Goal: Feedback & Contribution: Contribute content

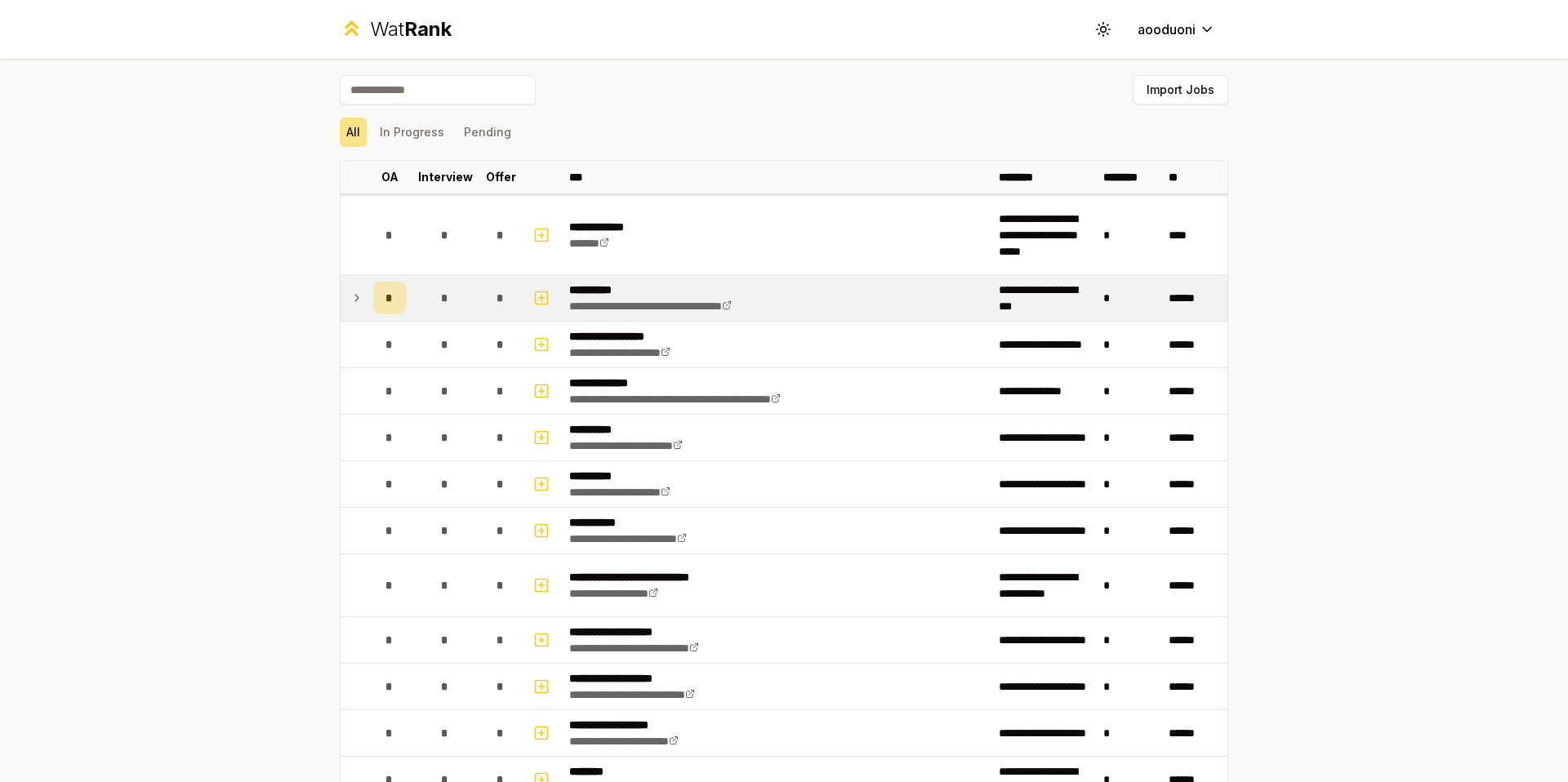
click at [355, 293] on icon at bounding box center [357, 297] width 13 height 20
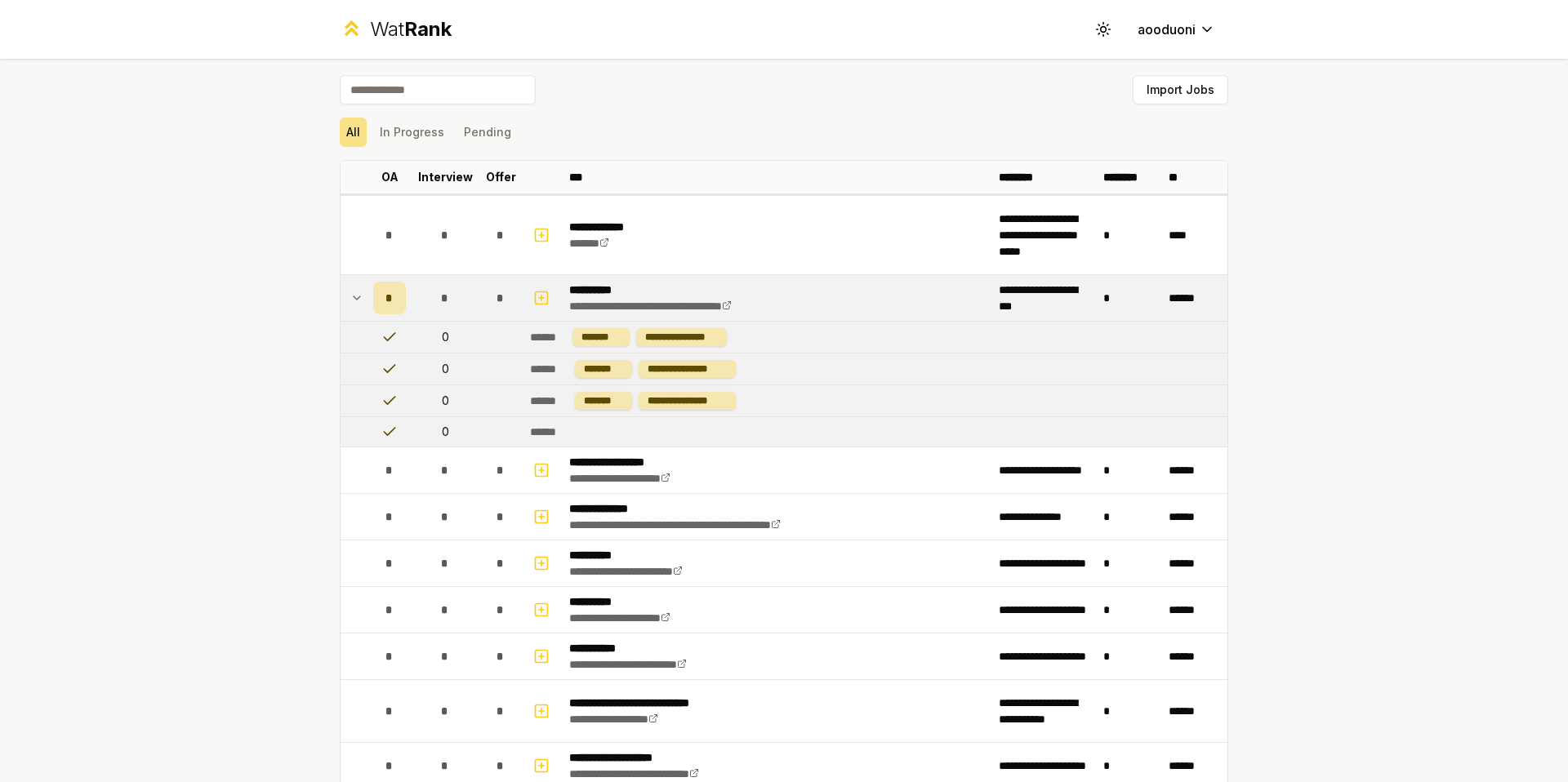
click at [367, 299] on td "*" at bounding box center [389, 298] width 46 height 46
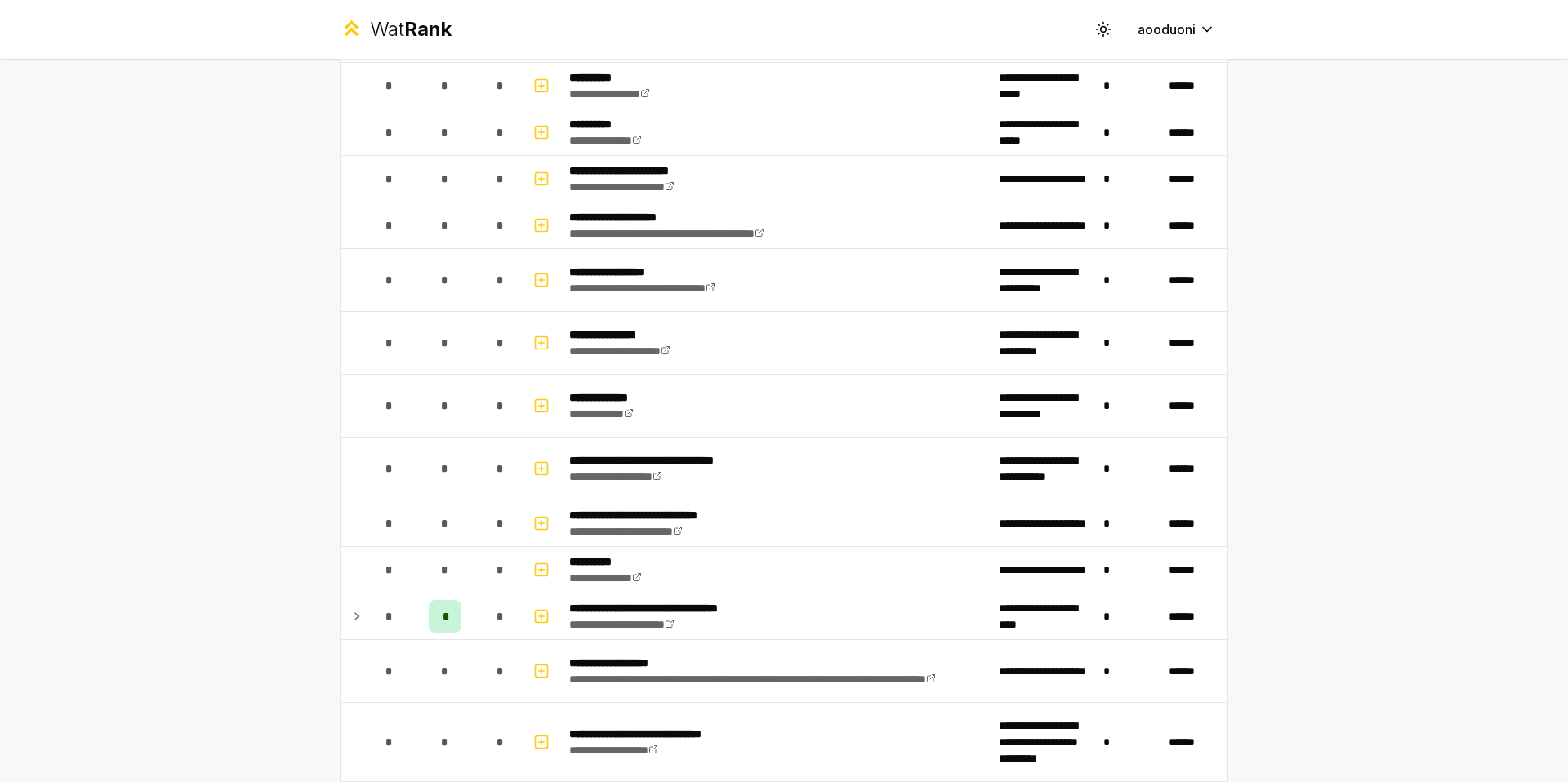
scroll to position [1705, 0]
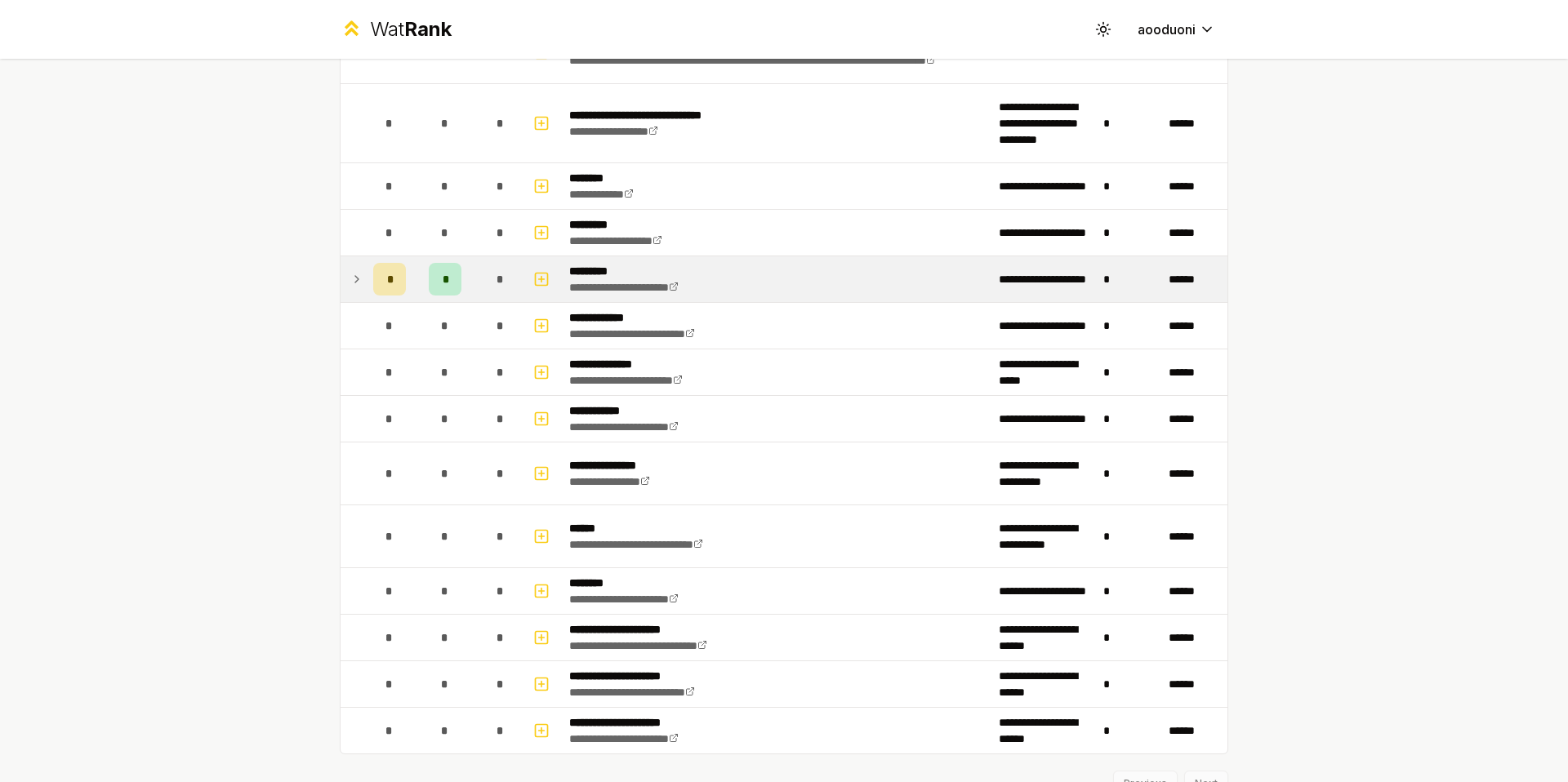
click at [385, 282] on div "*" at bounding box center [389, 278] width 33 height 33
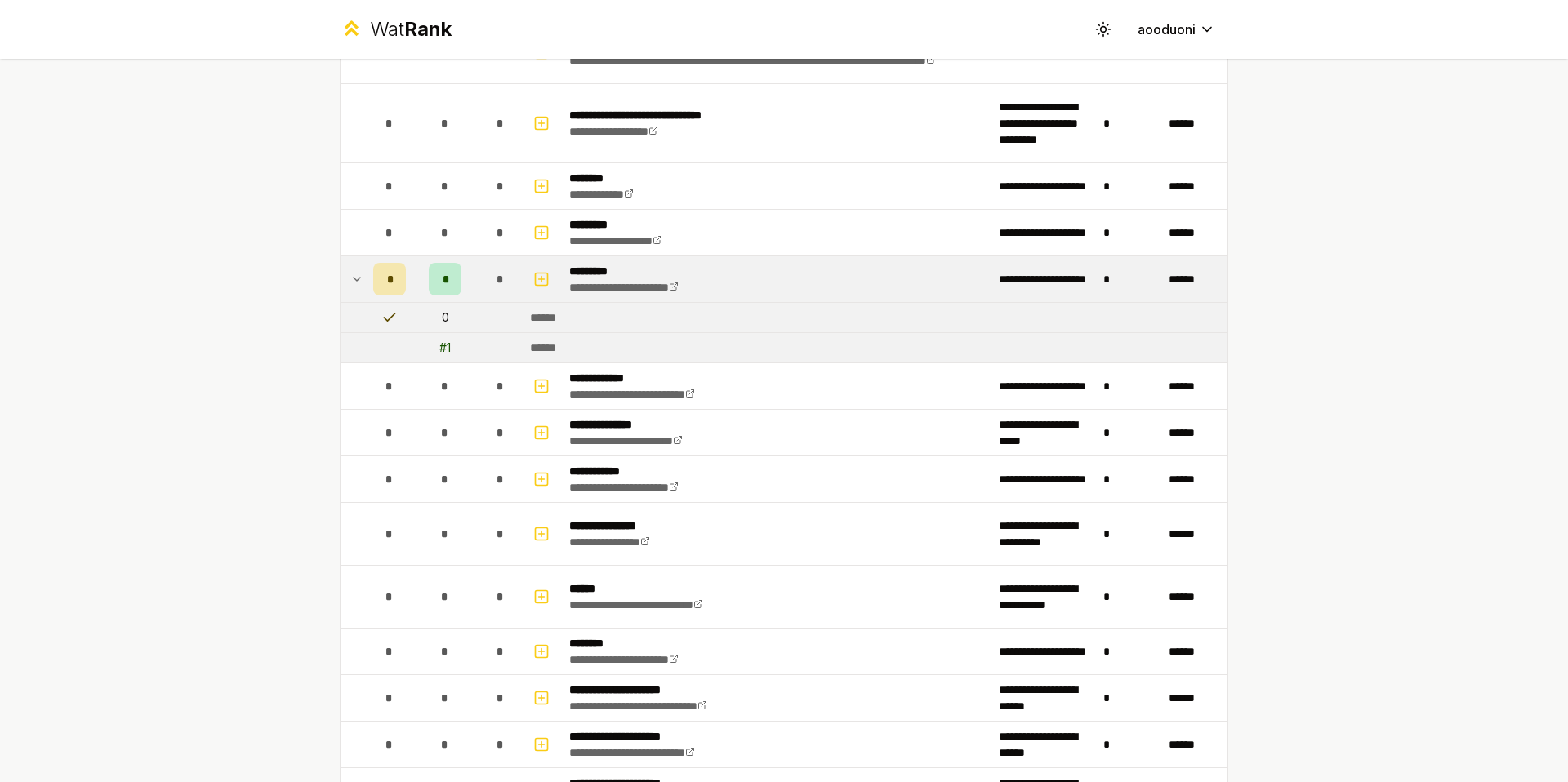
click at [357, 280] on td at bounding box center [354, 278] width 26 height 46
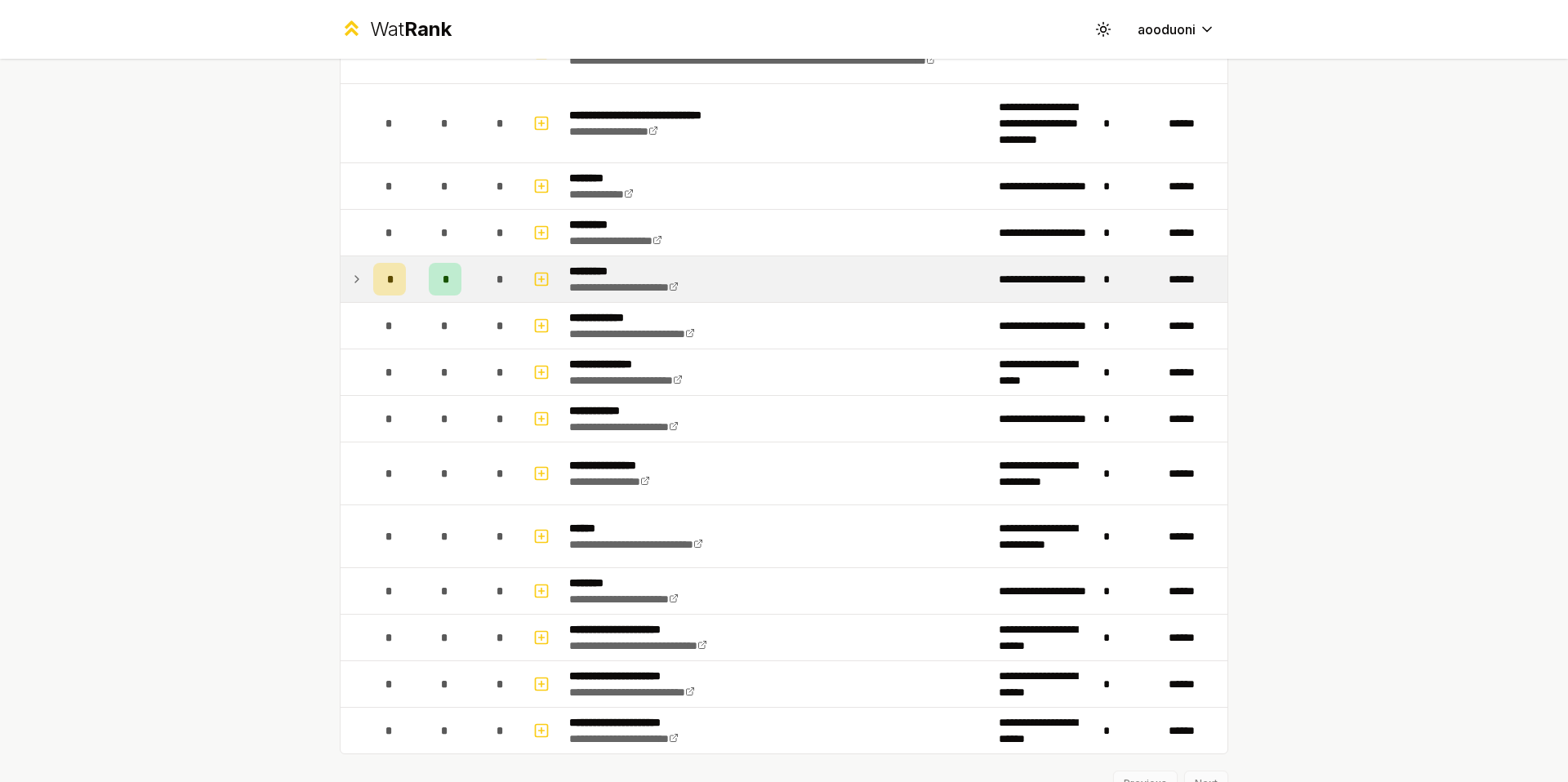
click at [357, 279] on td at bounding box center [354, 278] width 26 height 46
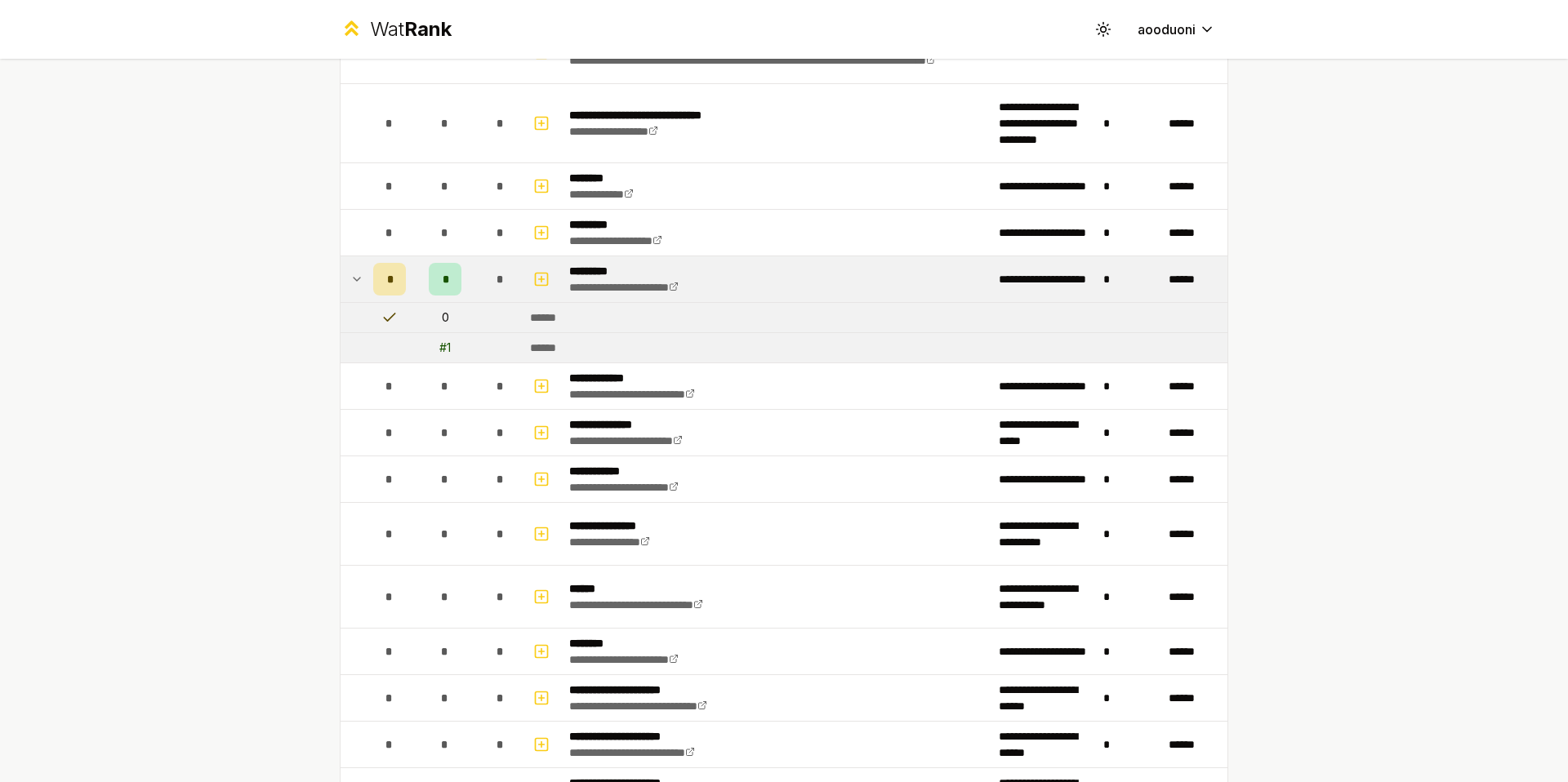
click at [357, 278] on td at bounding box center [354, 278] width 26 height 46
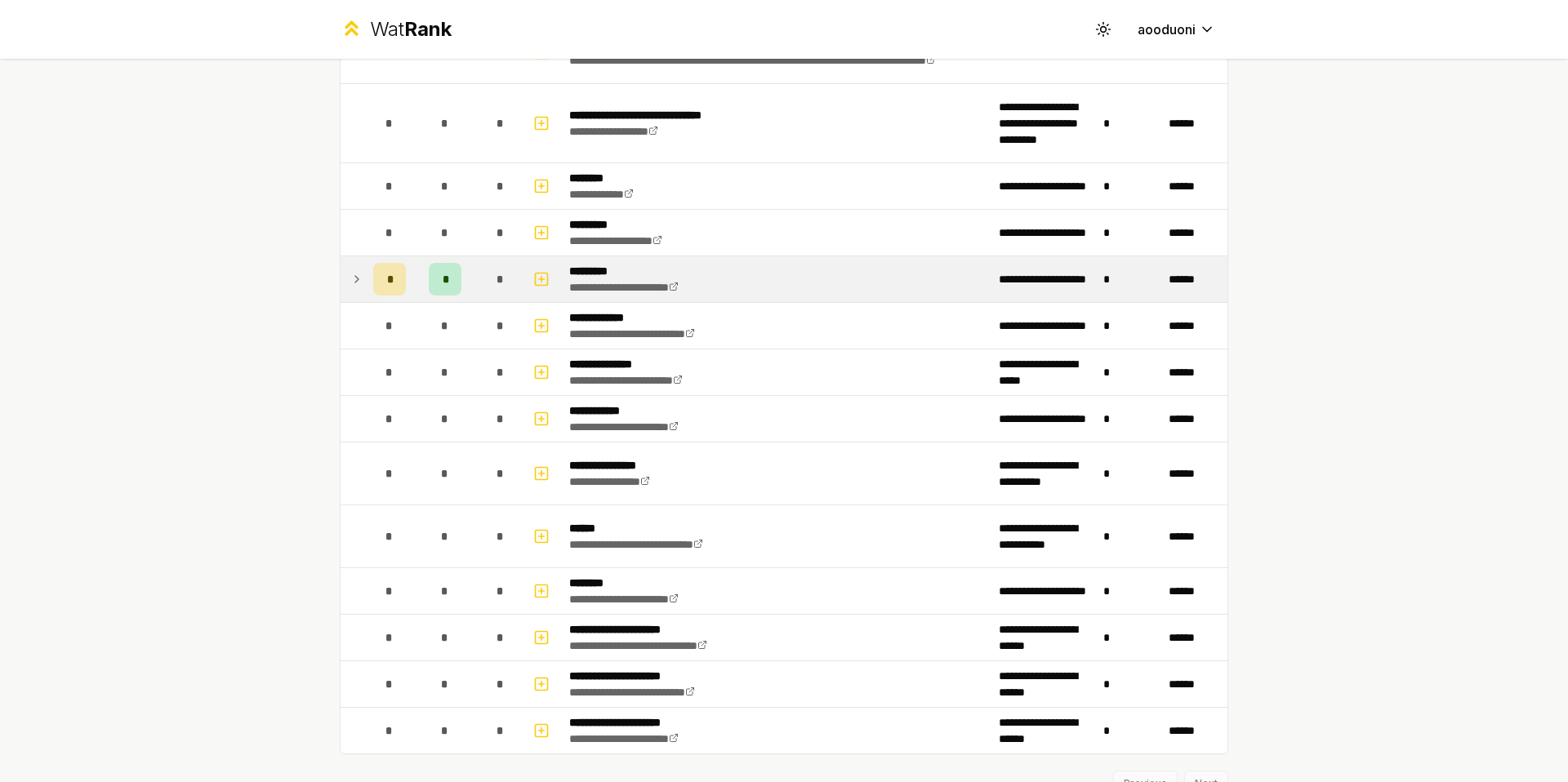
click at [373, 275] on div "*" at bounding box center [389, 278] width 33 height 33
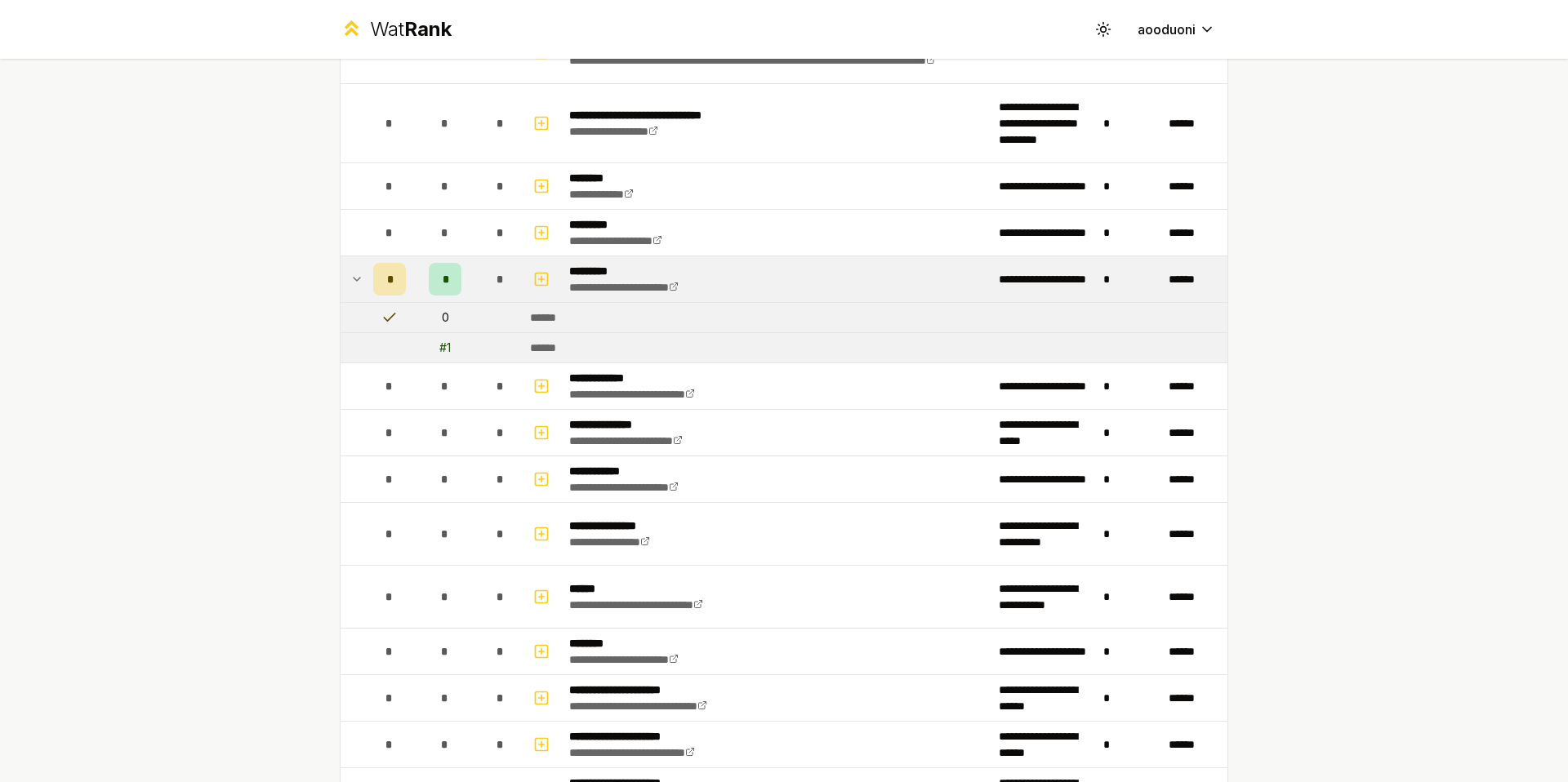
click at [373, 275] on div "*" at bounding box center [389, 278] width 33 height 33
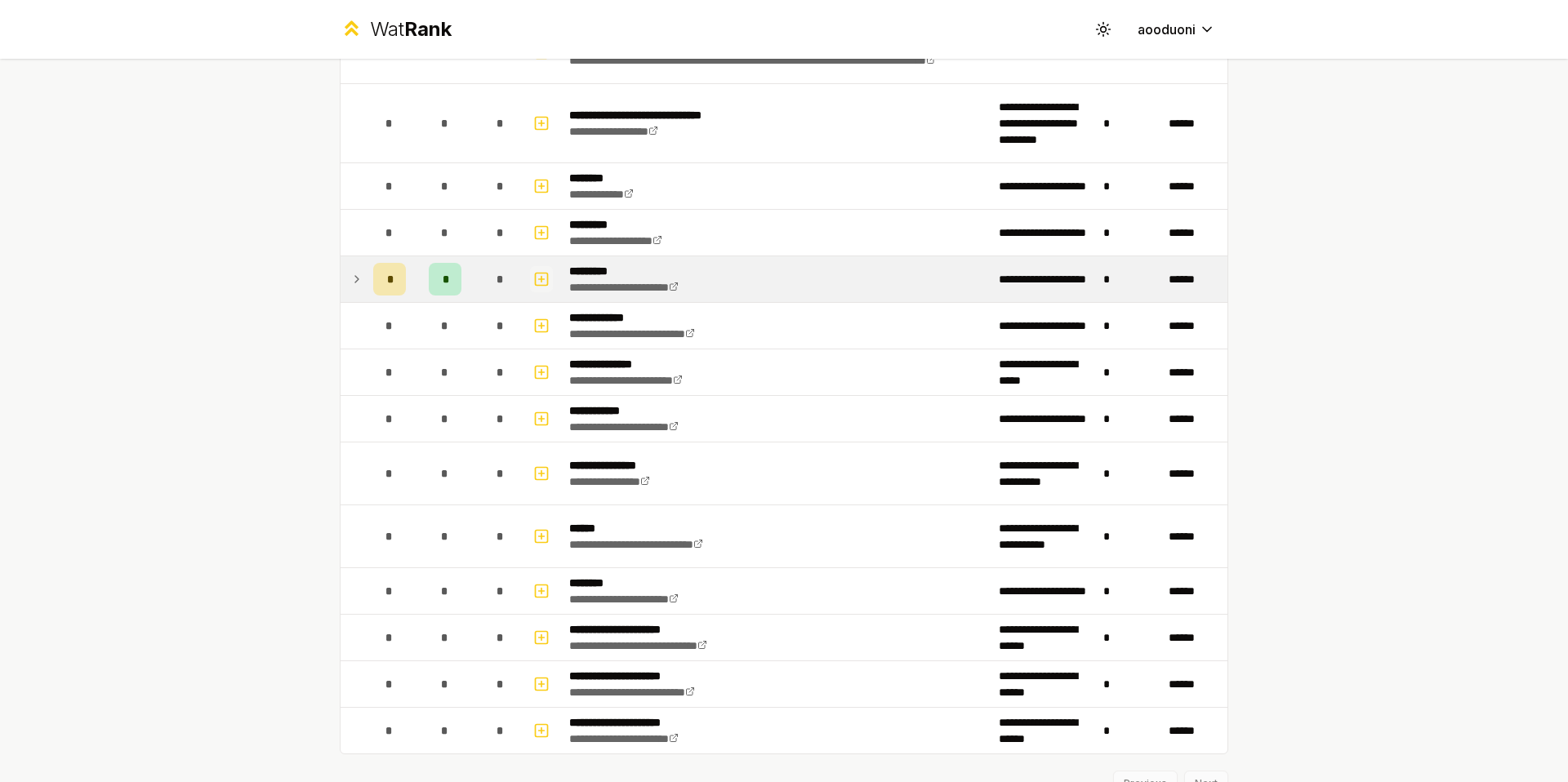
click at [534, 282] on icon "button" at bounding box center [541, 278] width 16 height 20
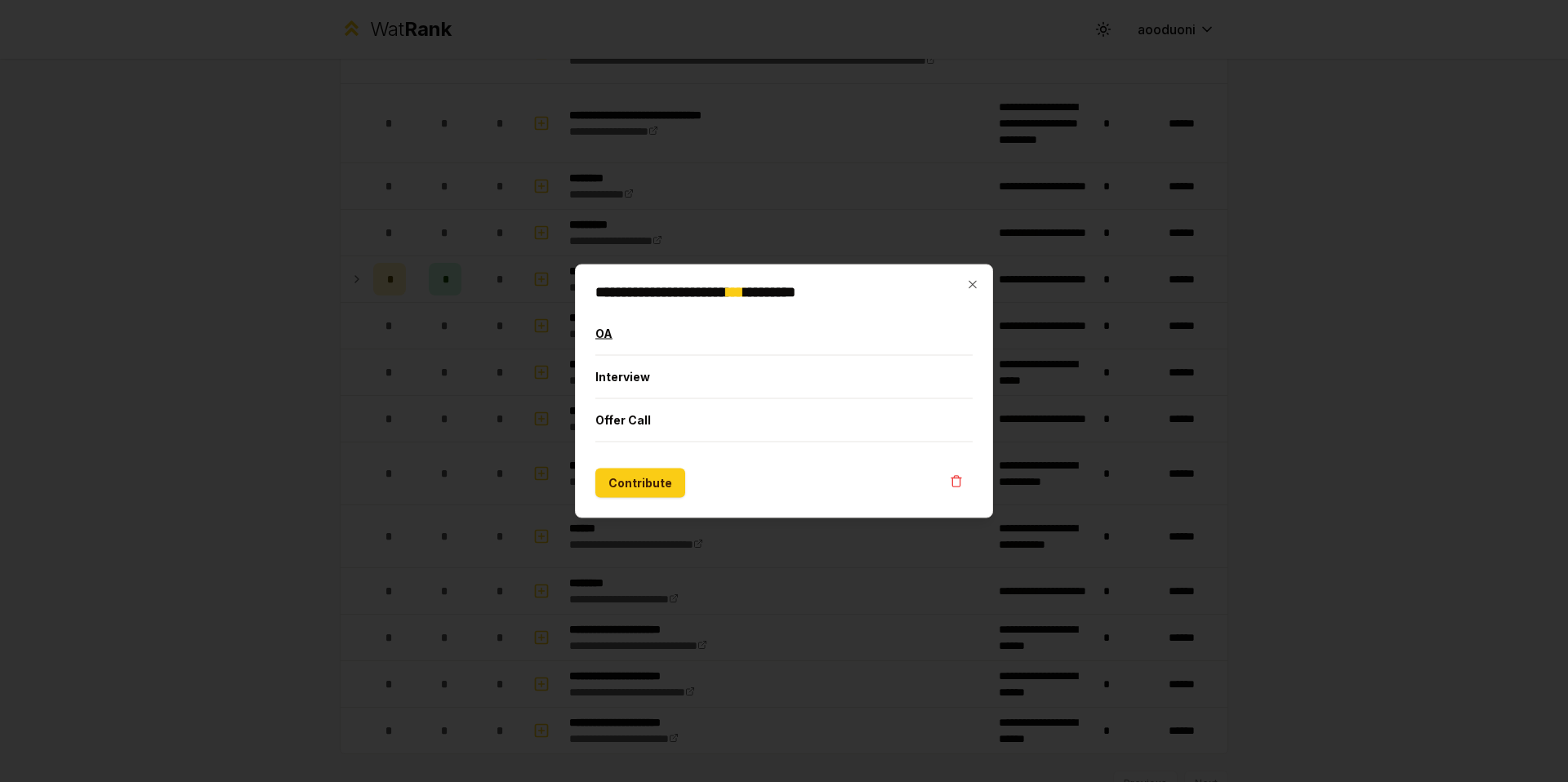
click at [629, 331] on button "OA" at bounding box center [784, 334] width 377 height 42
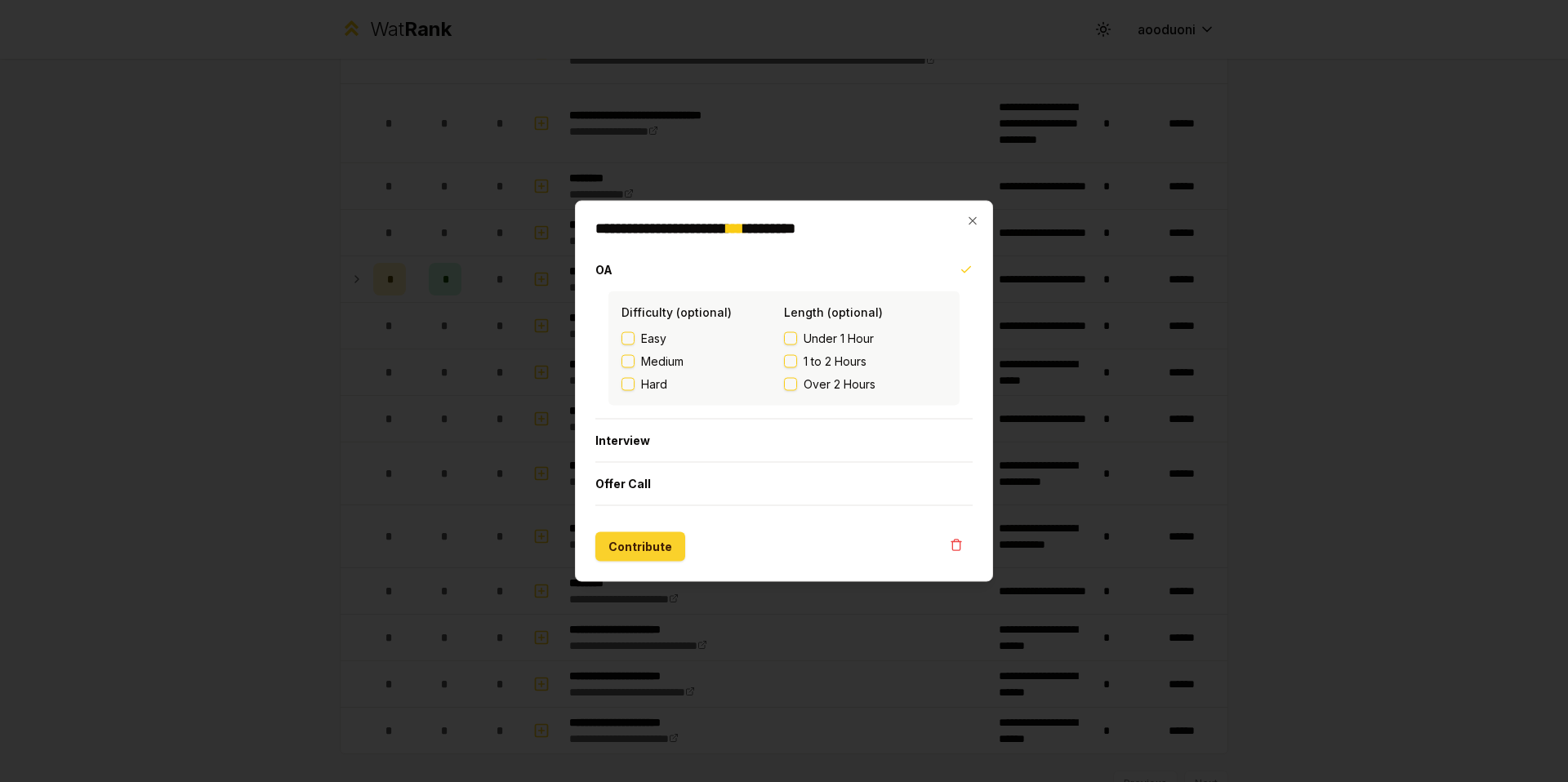
click at [646, 534] on button "Contribute" at bounding box center [641, 547] width 90 height 29
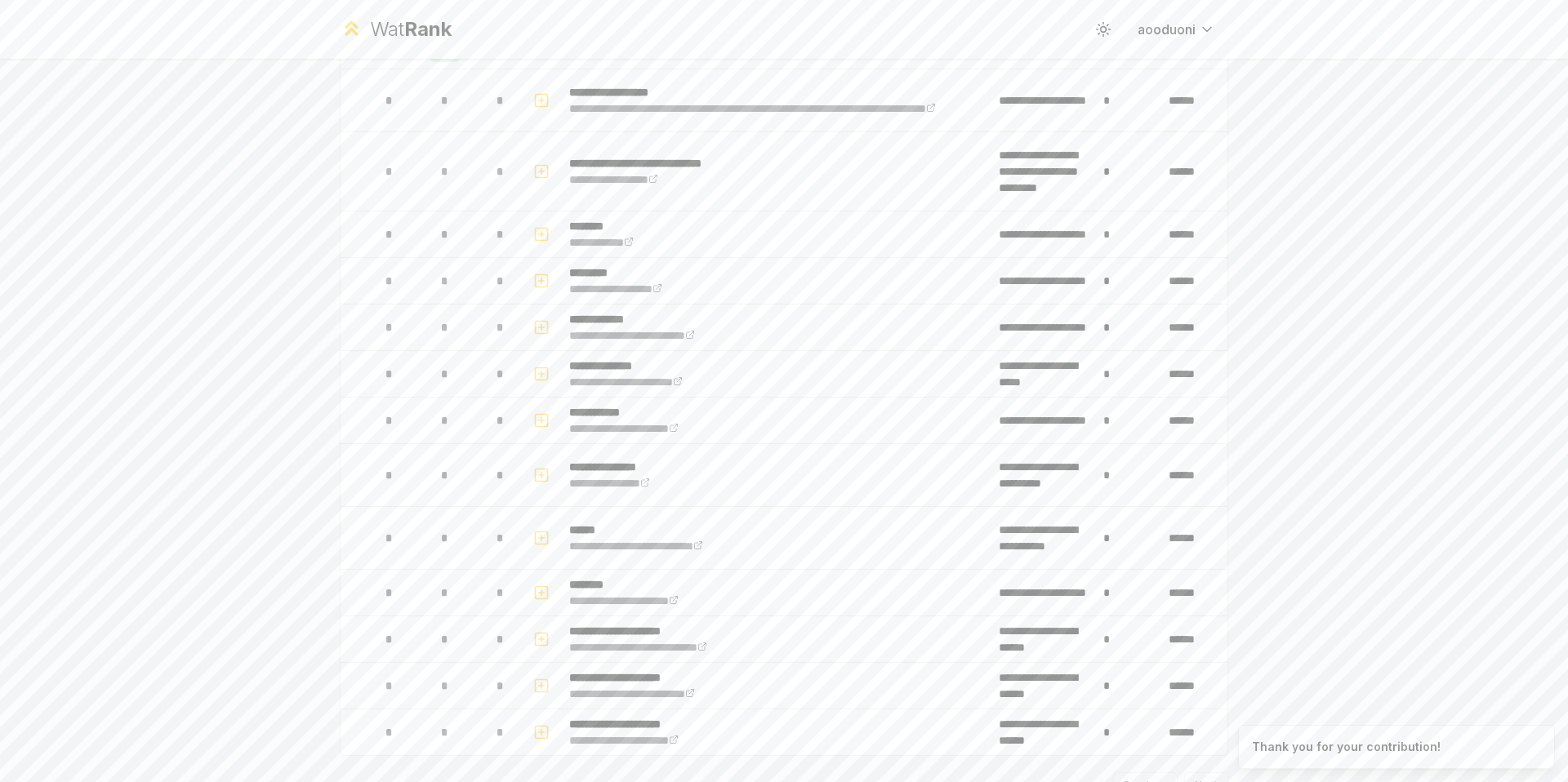
scroll to position [0, 0]
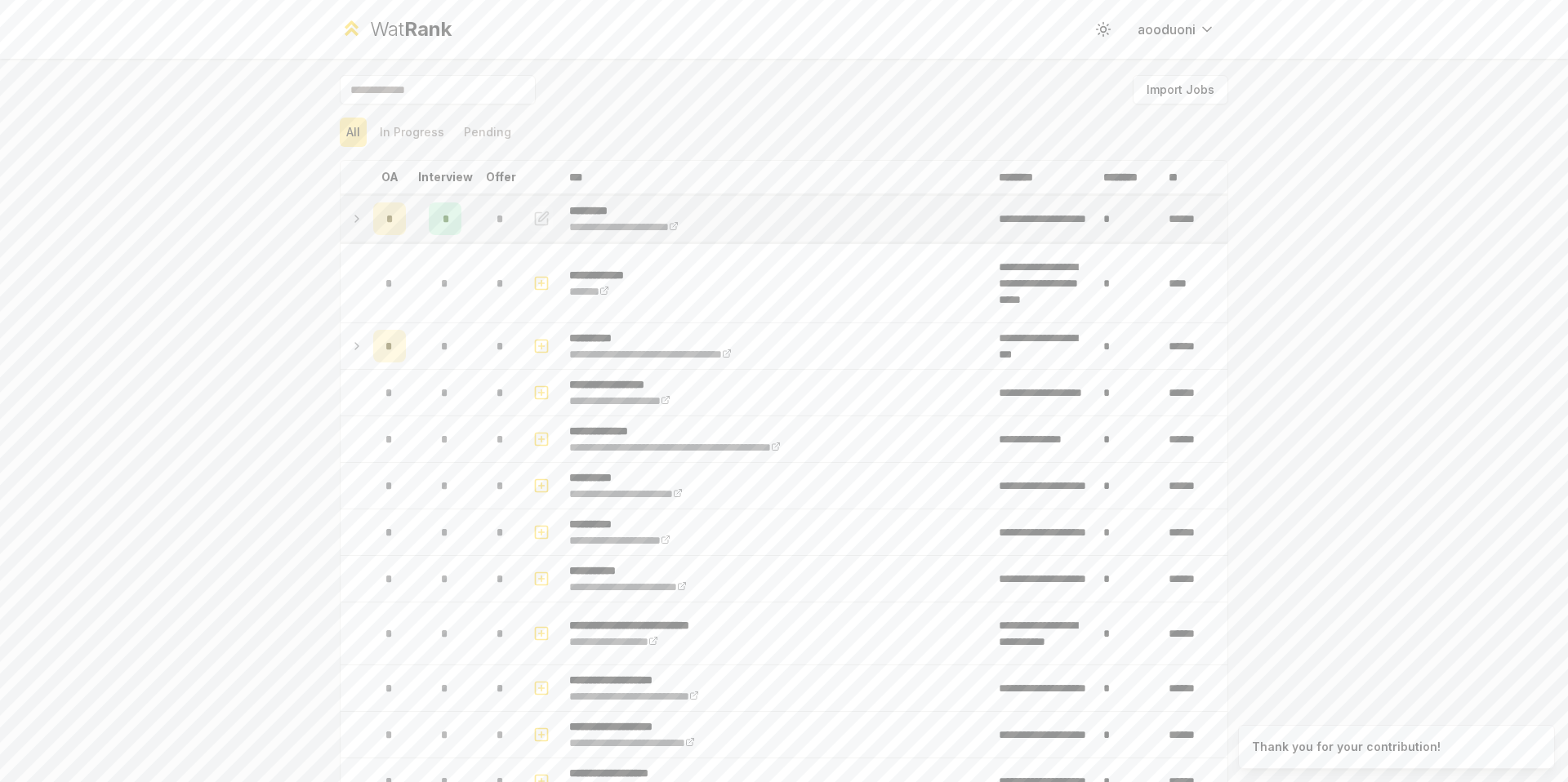
click at [534, 215] on icon "button" at bounding box center [541, 218] width 16 height 20
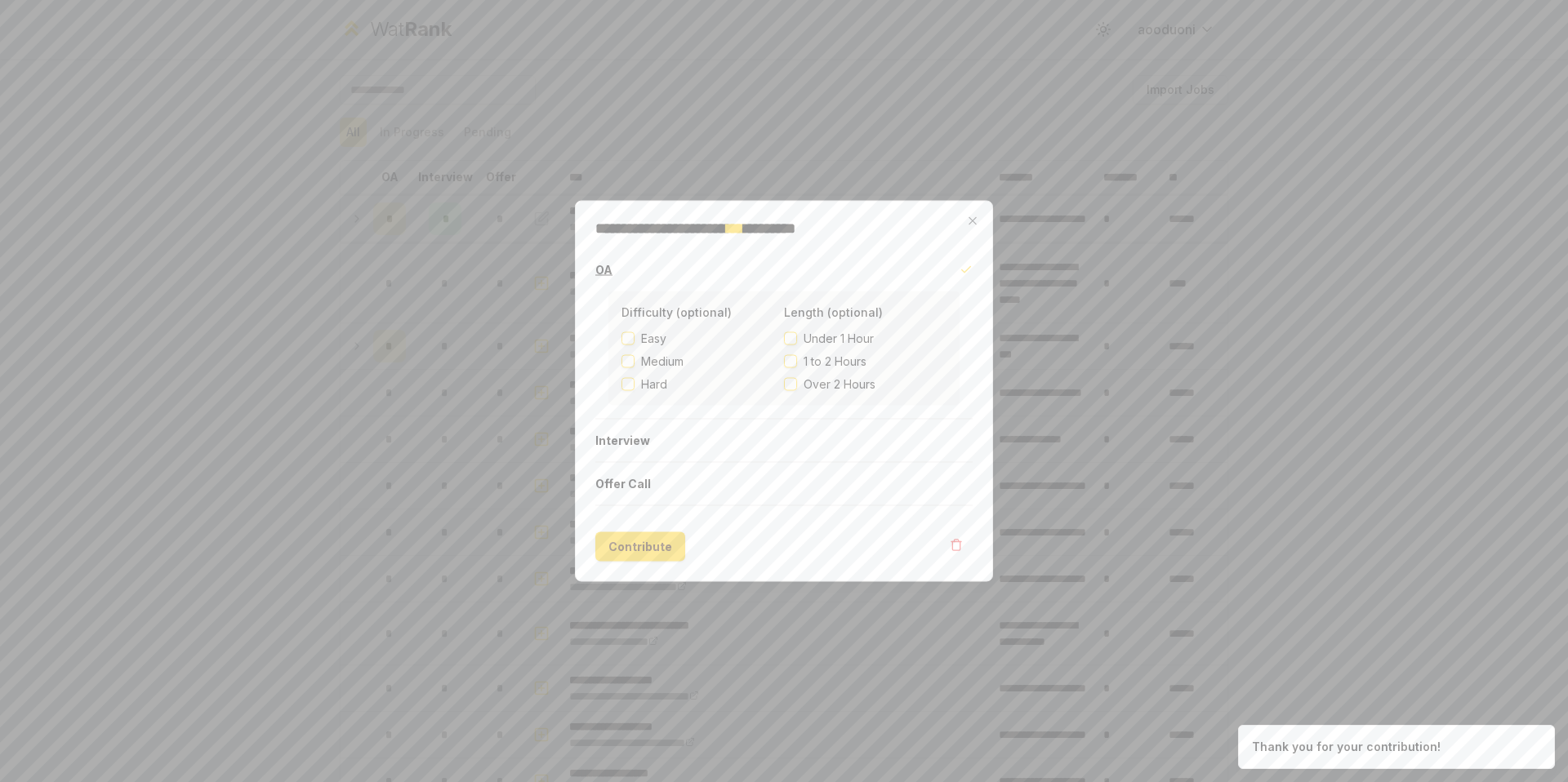
click at [965, 266] on icon "button" at bounding box center [966, 270] width 13 height 13
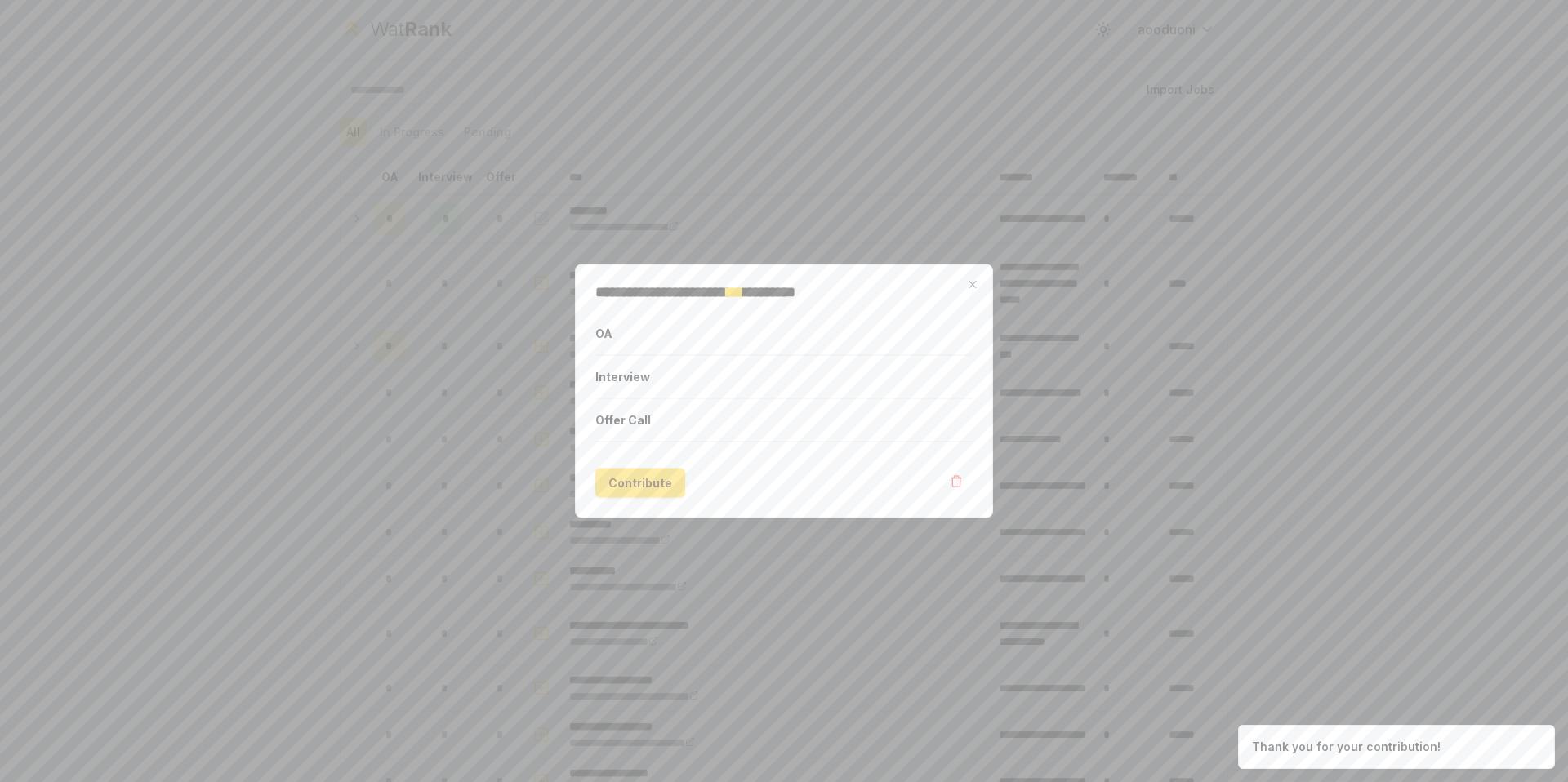
click at [633, 477] on button "Contribute" at bounding box center [641, 483] width 90 height 29
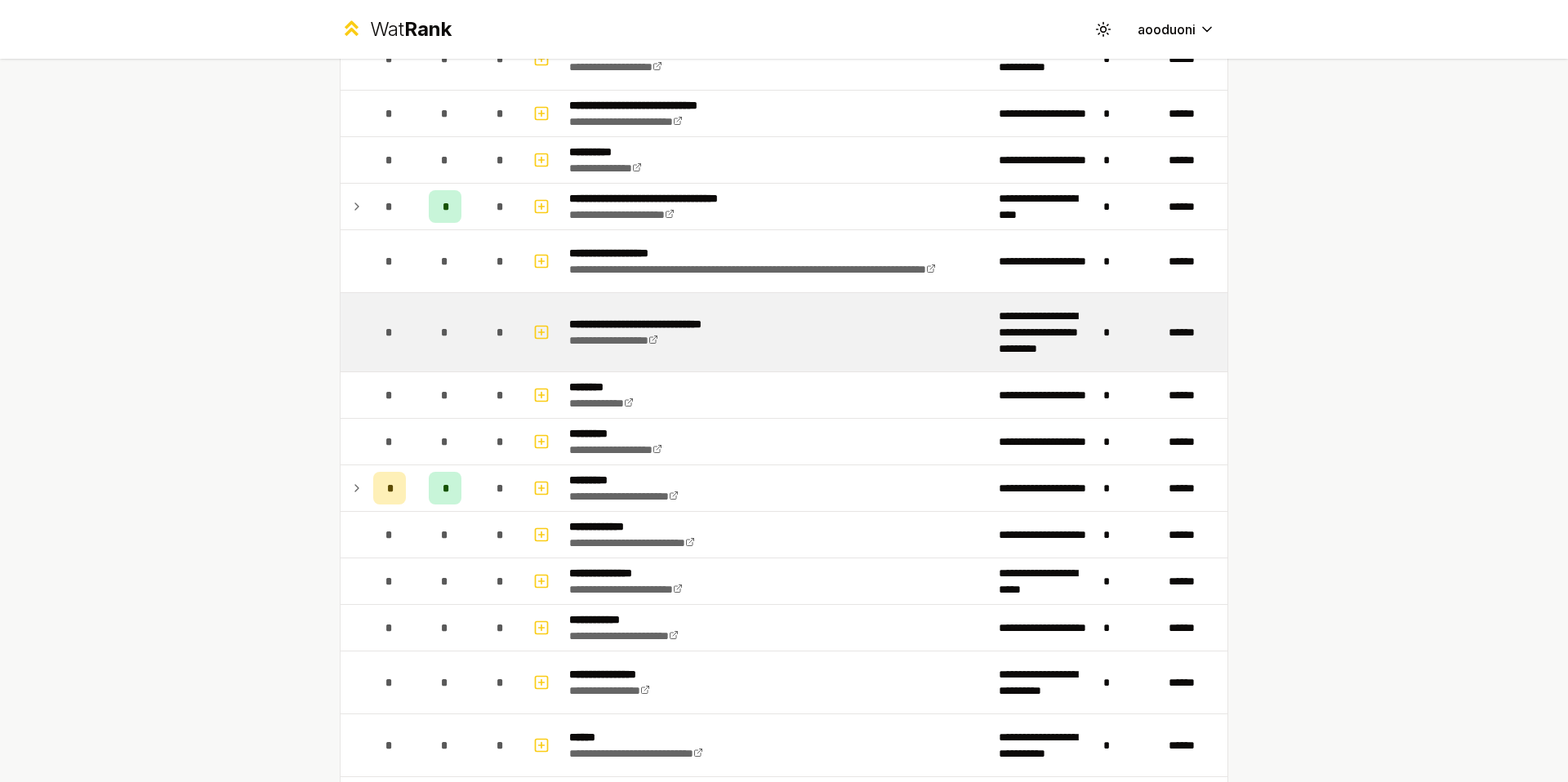
scroll to position [1218, 0]
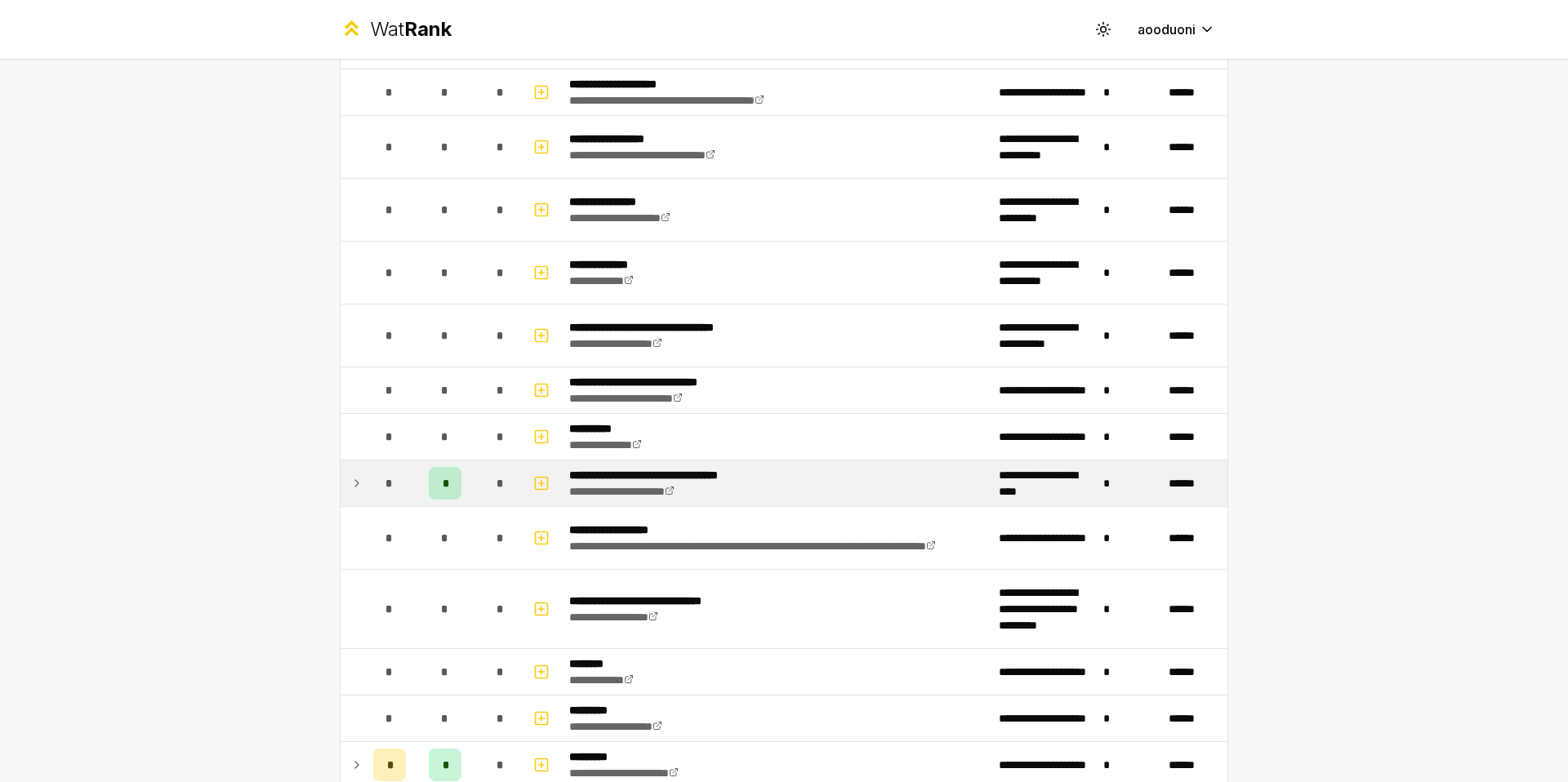
click at [429, 476] on div "*" at bounding box center [445, 483] width 33 height 33
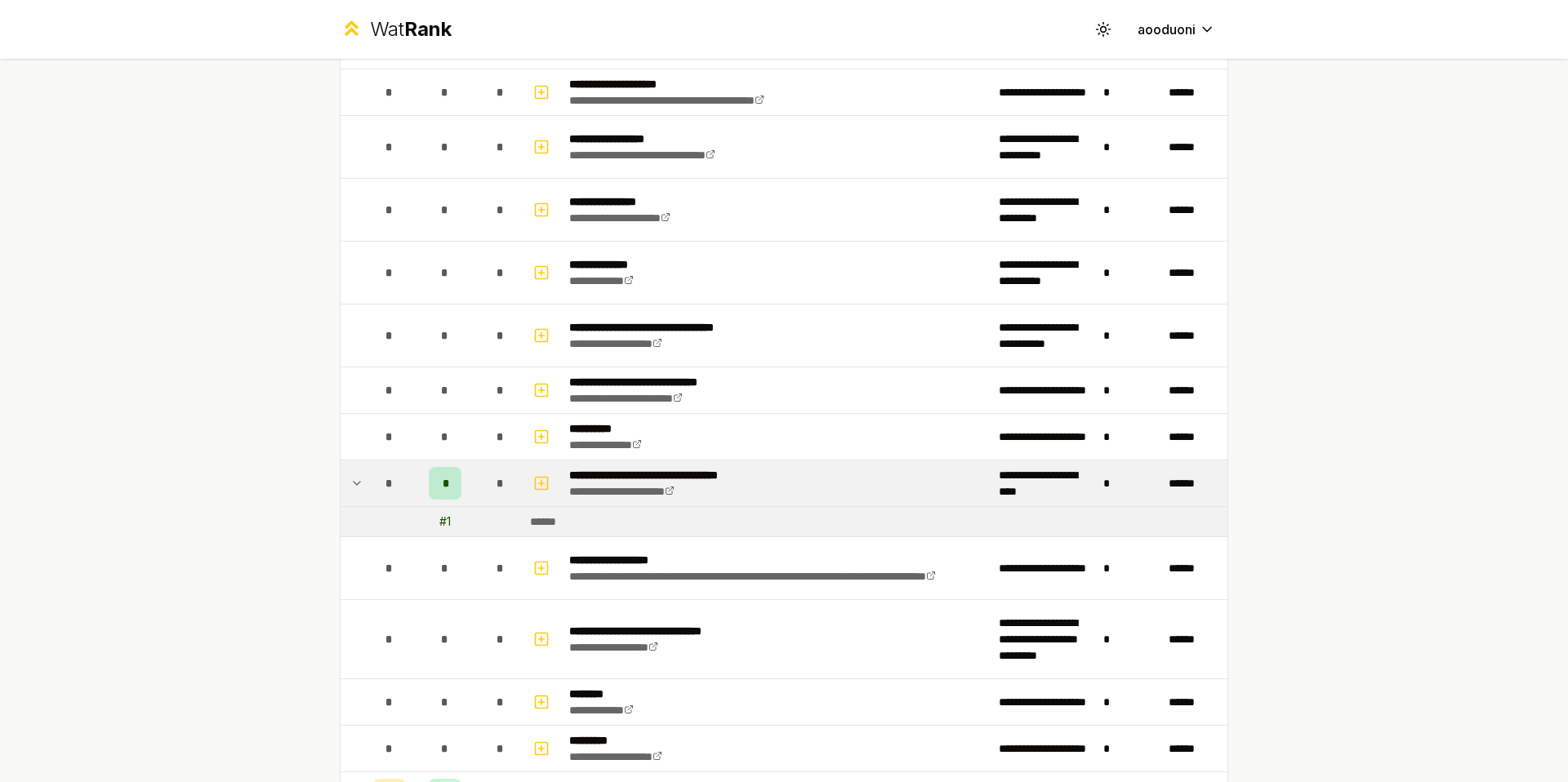
click at [429, 476] on div "*" at bounding box center [445, 483] width 33 height 33
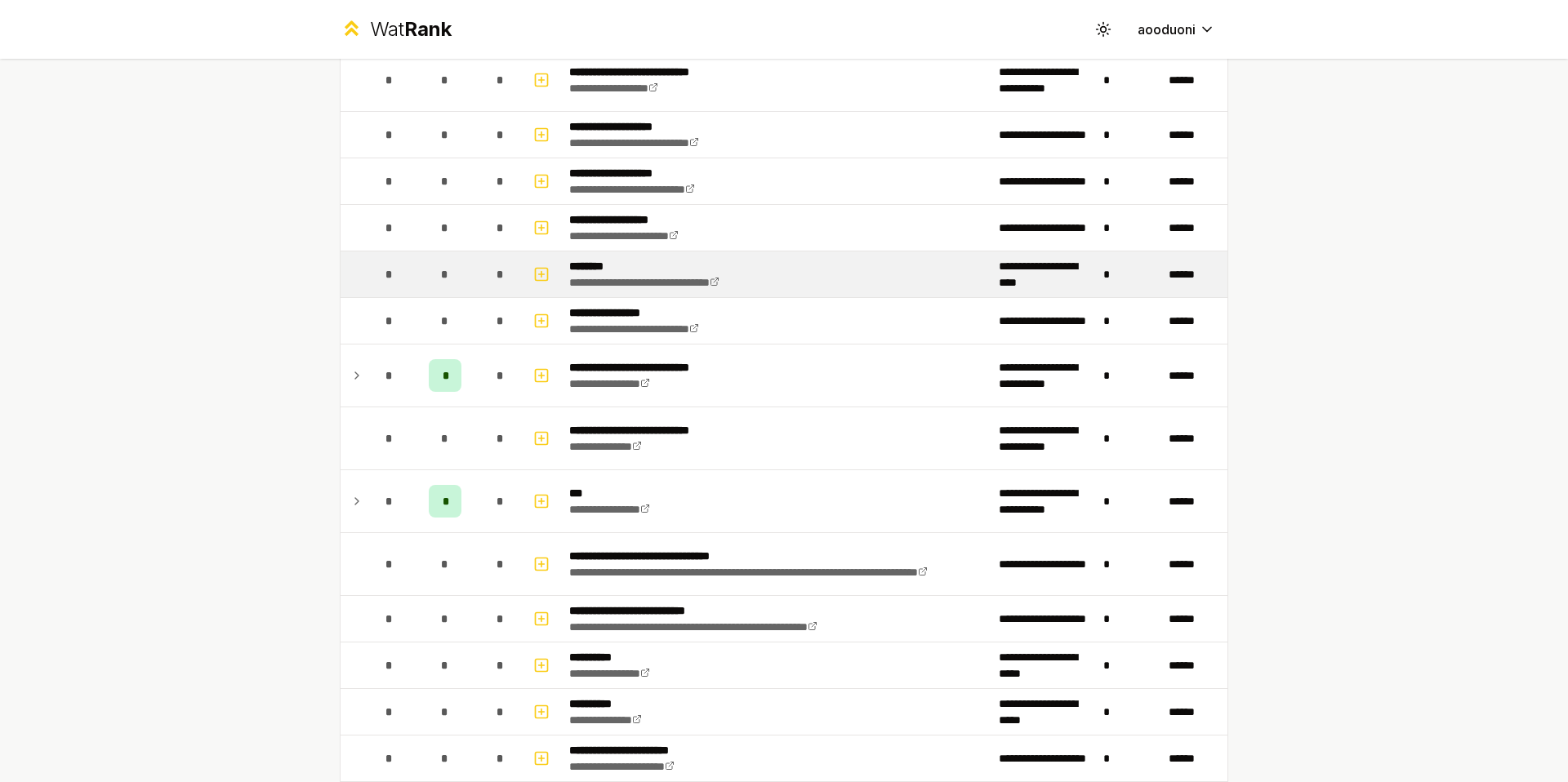
scroll to position [514, 0]
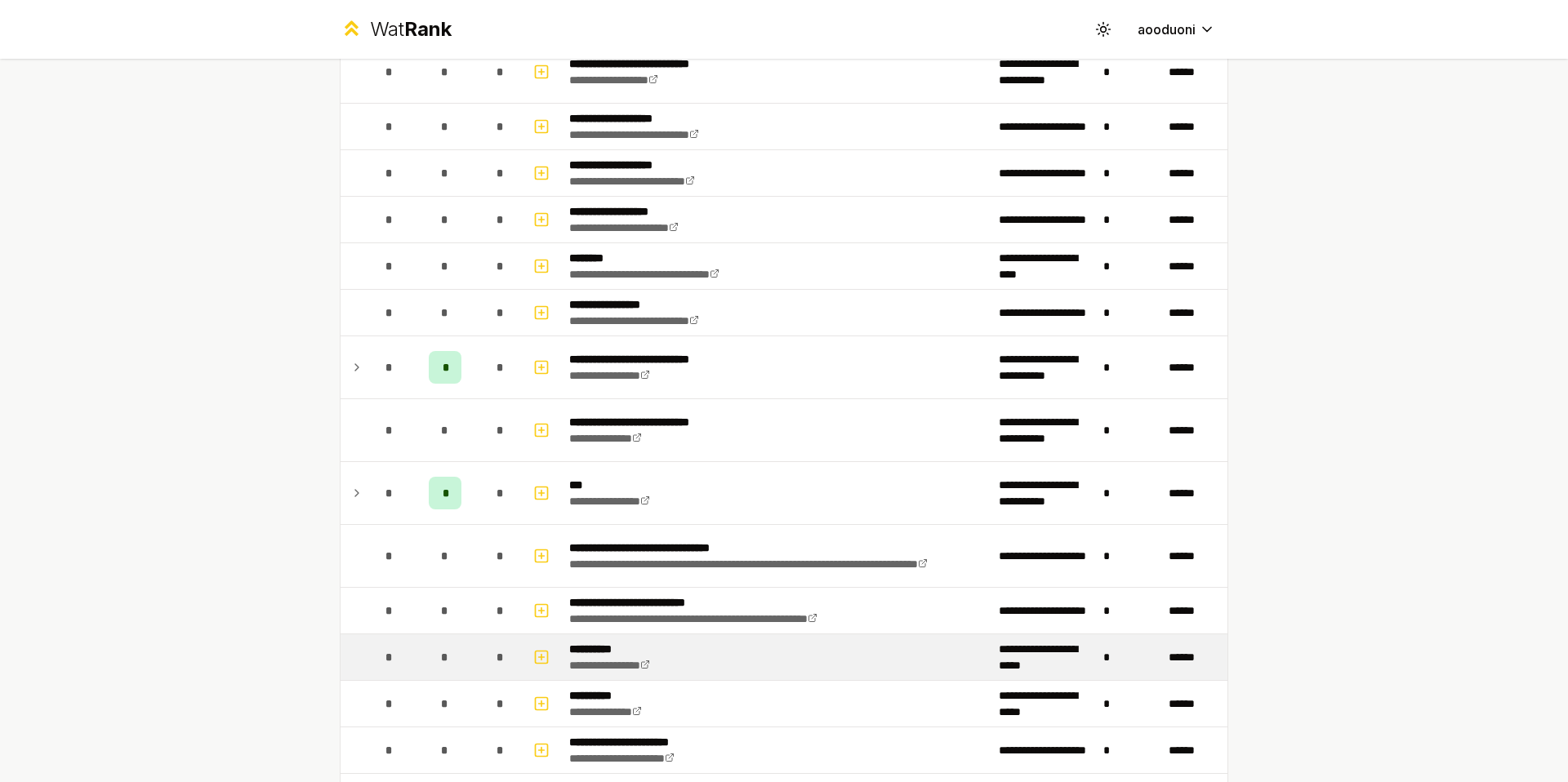
click at [671, 661] on td "**********" at bounding box center [777, 657] width 430 height 46
click at [650, 665] on link "**********" at bounding box center [610, 666] width 81 height 11
